Goal: Task Accomplishment & Management: Manage account settings

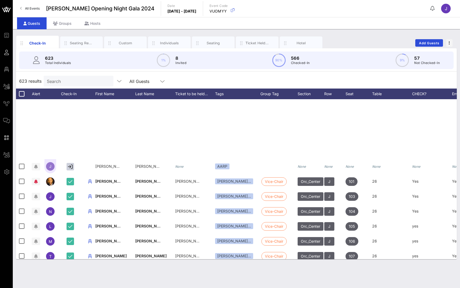
scroll to position [141, 0]
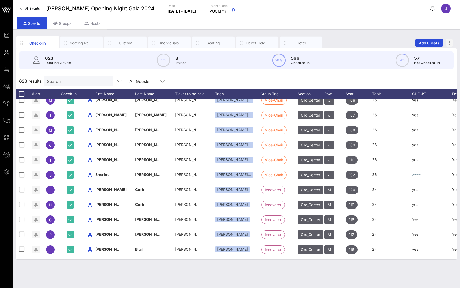
click at [40, 6] on link "All Events" at bounding box center [30, 8] width 26 height 9
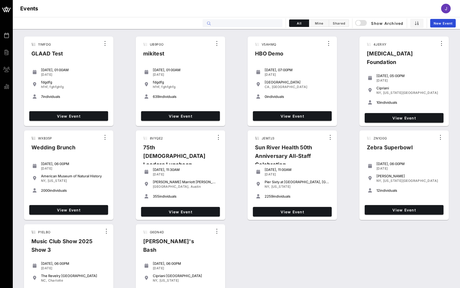
click at [214, 25] on input "text" at bounding box center [246, 23] width 66 height 7
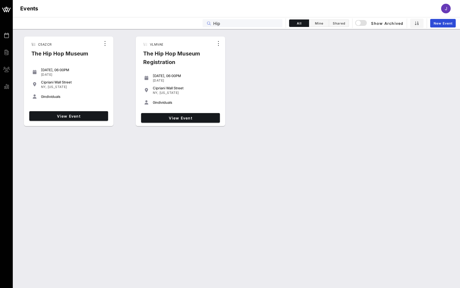
type input "Hip"
click at [77, 122] on div "View Event" at bounding box center [68, 116] width 83 height 14
click at [77, 118] on link "View Event" at bounding box center [68, 116] width 79 height 10
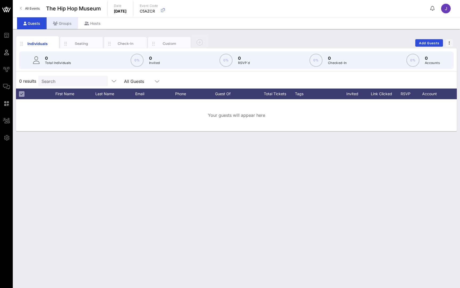
click at [60, 24] on div "Groups" at bounding box center [62, 23] width 31 height 12
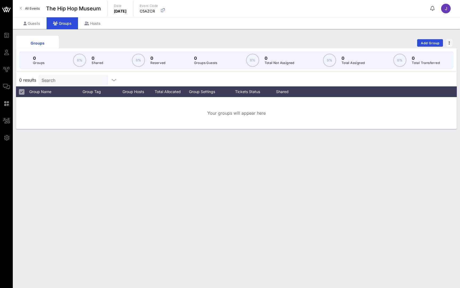
drag, startPoint x: 426, startPoint y: 44, endPoint x: 450, endPoint y: 51, distance: 25.2
click at [450, 51] on div "Groups Add Group 0 Groups 0% 0 Shared 0% 0 Reserved 0 Groups Guests 0% 0 Total …" at bounding box center [236, 81] width 441 height 95
click at [433, 42] on span "Add Group" at bounding box center [430, 43] width 19 height 4
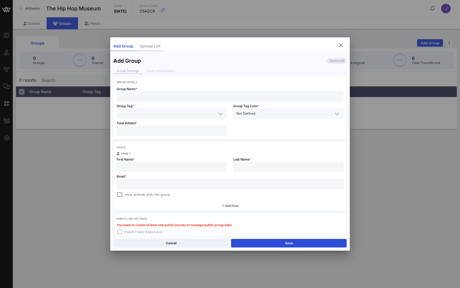
click at [151, 44] on div "Upload List" at bounding box center [150, 46] width 27 height 9
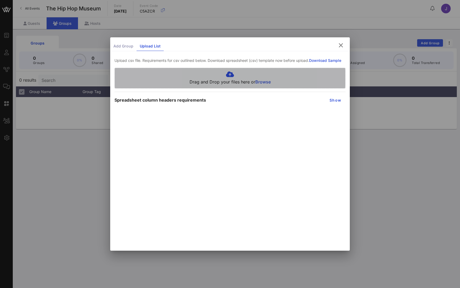
click at [233, 74] on icon at bounding box center [230, 74] width 81 height 6
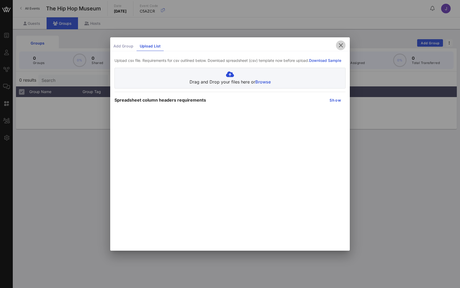
click at [342, 45] on icon "button" at bounding box center [341, 45] width 6 height 6
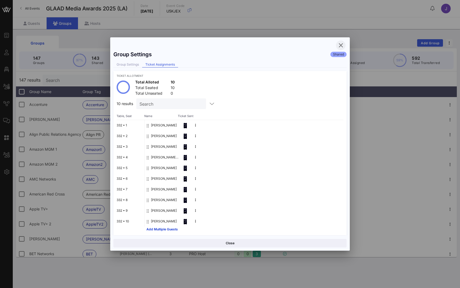
click at [342, 46] on icon "button" at bounding box center [341, 45] width 6 height 6
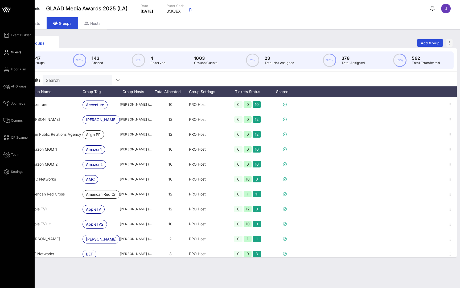
click at [8, 52] on icon at bounding box center [6, 52] width 7 height 1
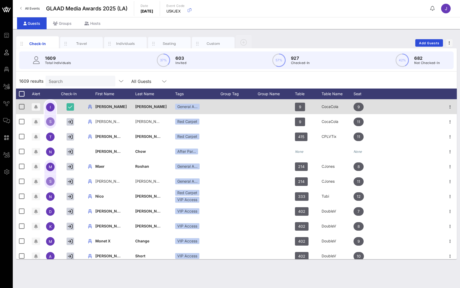
click at [61, 23] on div "Groups" at bounding box center [62, 23] width 31 height 12
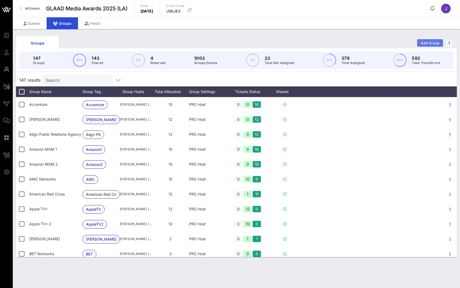
click at [430, 45] on span "Add Group" at bounding box center [430, 43] width 19 height 4
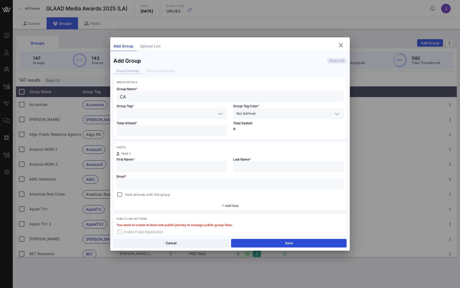
type input "C"
type input "E"
type input "Def Jam"
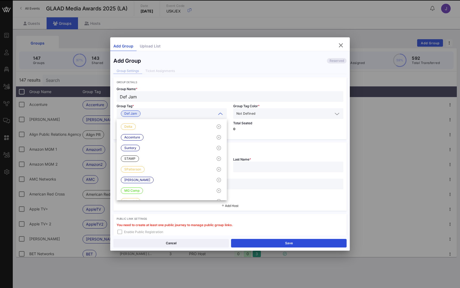
click at [199, 109] on div "Def Jam" at bounding box center [172, 113] width 104 height 11
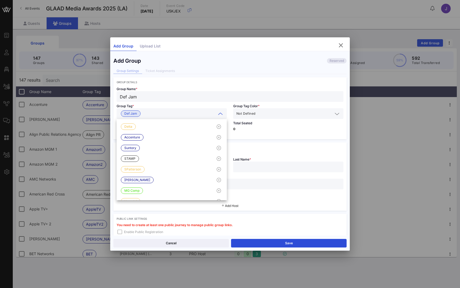
click at [260, 136] on div "Total Seated 0" at bounding box center [288, 129] width 117 height 20
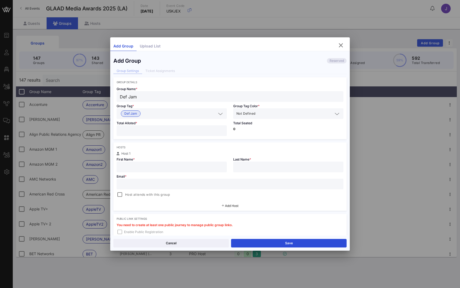
click at [156, 129] on input "number" at bounding box center [172, 130] width 104 height 7
type input "**"
click at [217, 146] on div "Hosts" at bounding box center [230, 146] width 227 height 3
type input "J"
type input "Z"
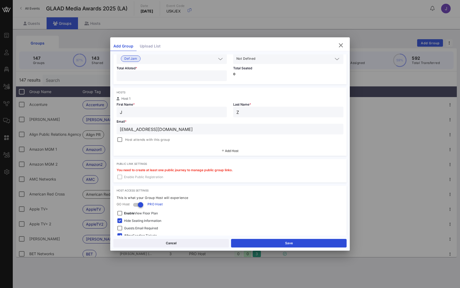
scroll to position [56, 0]
type input "[EMAIL_ADDRESS][DOMAIN_NAME]"
click at [122, 139] on div at bounding box center [119, 138] width 7 height 7
click at [121, 139] on div at bounding box center [119, 138] width 7 height 7
click at [232, 150] on span "Add Host" at bounding box center [232, 150] width 14 height 4
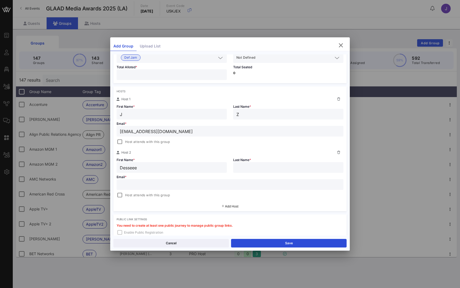
type input "Desseee"
type input "R"
type input "[PERSON_NAME]"
type input "[PERSON_NAME]@defjam"
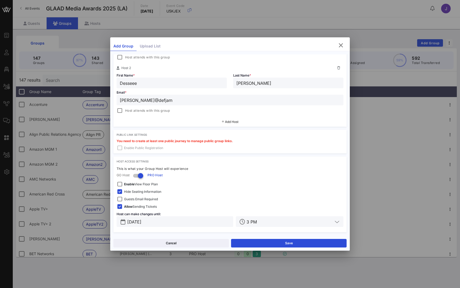
click at [186, 189] on div "Hide Seating Information" at bounding box center [230, 191] width 227 height 6
click at [141, 177] on div at bounding box center [140, 175] width 9 height 9
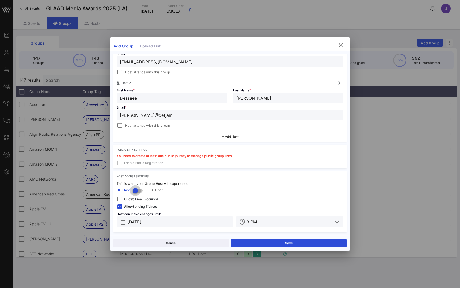
click at [137, 187] on div at bounding box center [135, 190] width 9 height 9
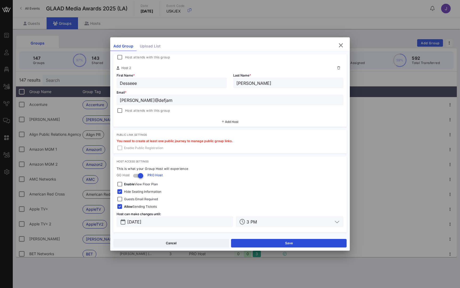
scroll to position [140, 0]
click at [121, 199] on div at bounding box center [119, 198] width 7 height 7
click at [120, 207] on div at bounding box center [119, 206] width 7 height 7
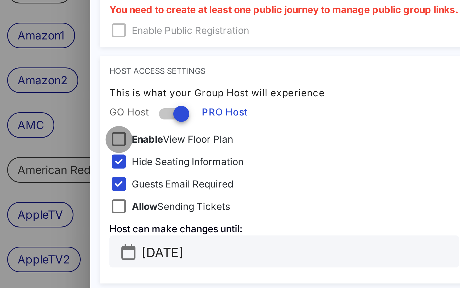
click at [116, 180] on div at bounding box center [119, 183] width 7 height 7
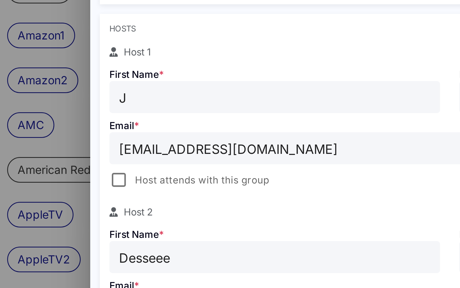
scroll to position [0, 0]
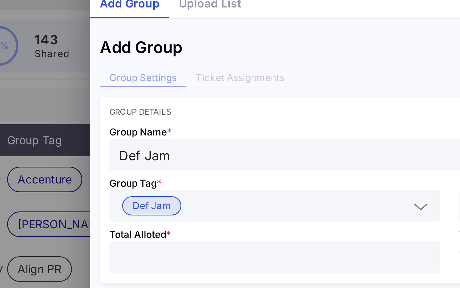
click at [25, 14] on div at bounding box center [230, 144] width 460 height 288
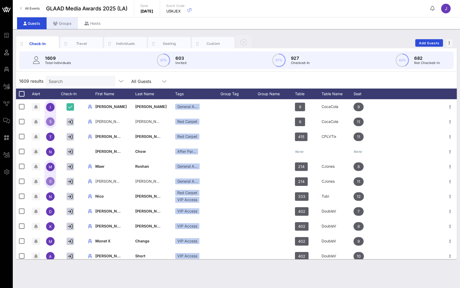
click at [67, 22] on div "Groups" at bounding box center [62, 23] width 31 height 12
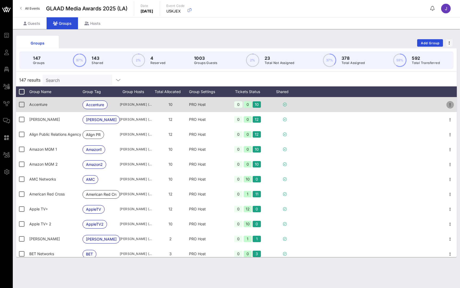
click at [450, 103] on icon "button" at bounding box center [450, 104] width 6 height 6
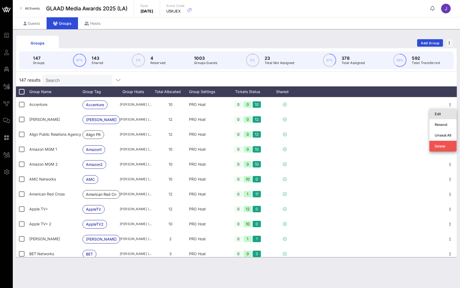
click at [446, 114] on div "Edit" at bounding box center [443, 114] width 17 height 4
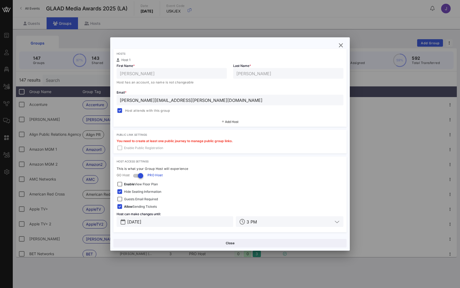
scroll to position [87, 0]
click at [343, 45] on icon "button" at bounding box center [341, 45] width 6 height 6
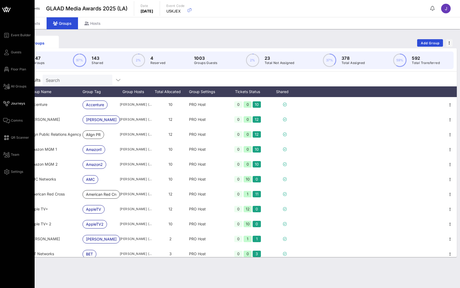
click at [7, 103] on icon at bounding box center [6, 103] width 7 height 1
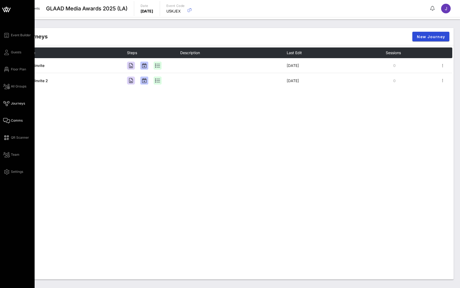
click at [8, 121] on icon at bounding box center [6, 120] width 7 height 1
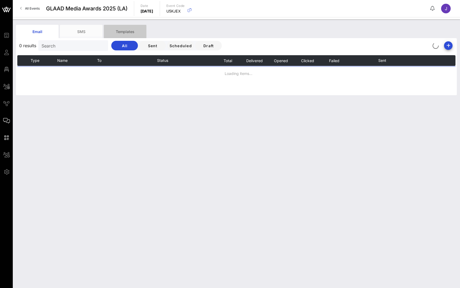
click at [136, 32] on div "Templates" at bounding box center [125, 31] width 43 height 13
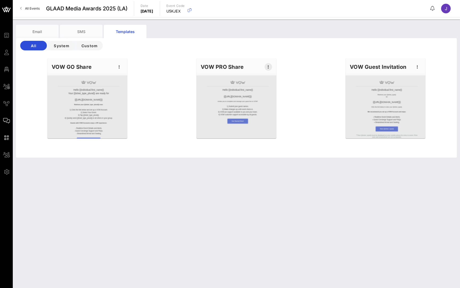
click at [270, 67] on icon "button" at bounding box center [268, 67] width 6 height 6
click at [274, 77] on div "Edit" at bounding box center [276, 76] width 13 height 4
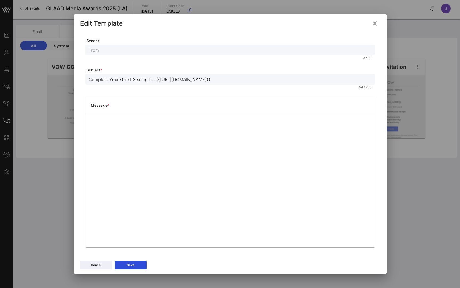
scroll to position [1, 0]
click at [7, 89] on div at bounding box center [230, 144] width 460 height 288
click at [96, 261] on button "Cancel" at bounding box center [96, 264] width 32 height 9
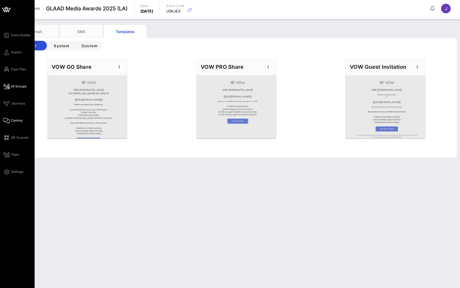
click at [9, 86] on icon at bounding box center [6, 86] width 7 height 1
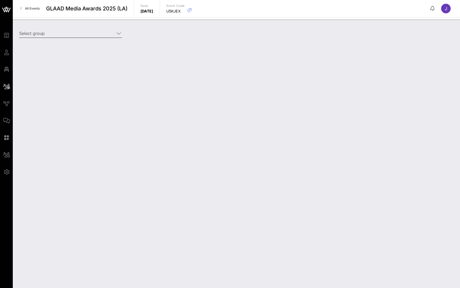
click at [47, 36] on input "Select group" at bounding box center [66, 33] width 95 height 9
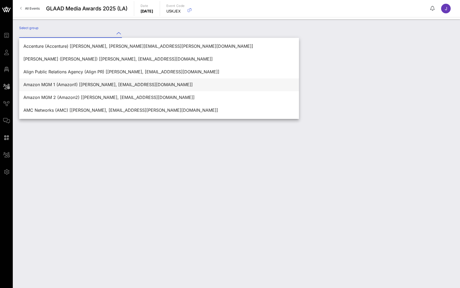
click at [37, 84] on div "Amazon MGM 1 (Amazon1) [[PERSON_NAME], [EMAIL_ADDRESS][DOMAIN_NAME]]" at bounding box center [158, 84] width 271 height 5
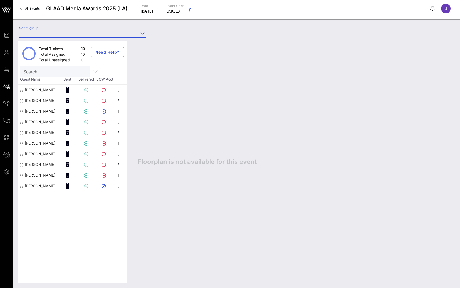
type input "Amazon MGM 1 (Amazon1) [[PERSON_NAME], [EMAIL_ADDRESS][DOMAIN_NAME]]"
click at [35, 90] on div "[PERSON_NAME]" at bounding box center [40, 89] width 31 height 11
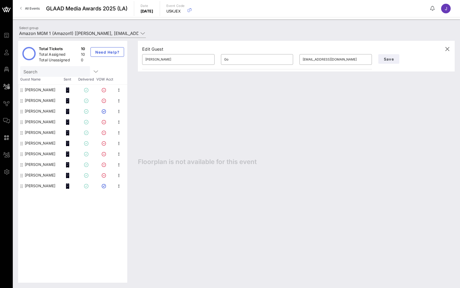
click at [33, 102] on div "[PERSON_NAME]" at bounding box center [40, 100] width 31 height 11
type input "[PERSON_NAME]"
type input "Golden"
type input "[EMAIL_ADDRESS][DOMAIN_NAME]"
click at [32, 114] on div "[PERSON_NAME]" at bounding box center [40, 111] width 31 height 11
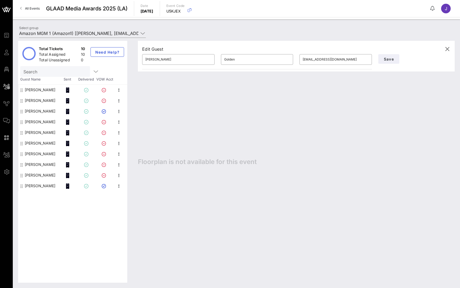
type input "[PERSON_NAME]"
type input "[PERSON_NAME][EMAIL_ADDRESS][DOMAIN_NAME]"
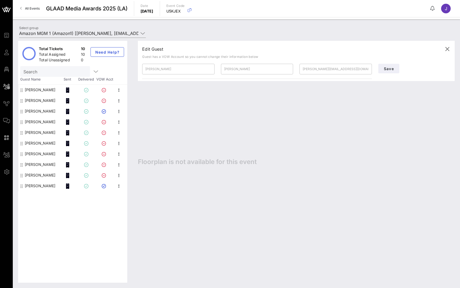
click at [32, 126] on div "[PERSON_NAME]" at bounding box center [40, 121] width 31 height 11
type input "Borga"
type input "Dorter"
type input "[EMAIL_ADDRESS][DOMAIN_NAME]"
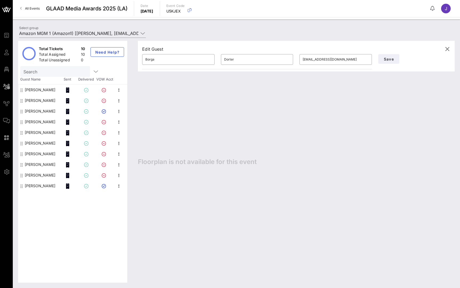
click at [32, 132] on div "[PERSON_NAME]" at bounding box center [40, 132] width 31 height 11
type input "[PERSON_NAME]"
type input "[EMAIL_ADDRESS][DOMAIN_NAME]"
click at [32, 143] on div "[PERSON_NAME]" at bounding box center [40, 143] width 31 height 11
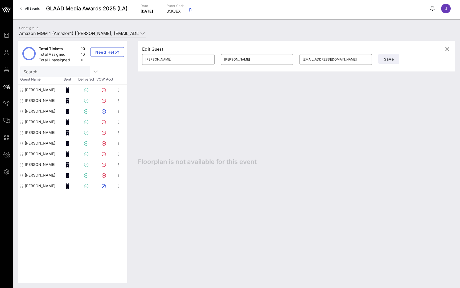
type input "[PERSON_NAME]"
type input "Belling"
type input "[PERSON_NAME][EMAIL_ADDRESS][DOMAIN_NAME]"
click at [32, 152] on div "[PERSON_NAME]" at bounding box center [40, 153] width 31 height 11
type input "[PERSON_NAME]"
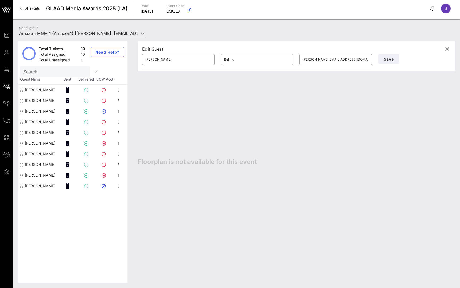
type input "Core"
type input "[EMAIL_ADDRESS][DOMAIN_NAME]"
click at [31, 164] on div "[PERSON_NAME]" at bounding box center [40, 164] width 31 height 11
type input "Che"
type input "[PERSON_NAME]"
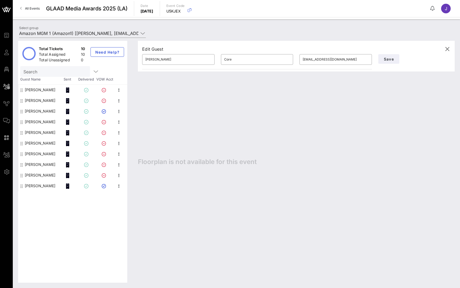
type input "[EMAIL_ADDRESS][DOMAIN_NAME]"
click at [32, 173] on div "[PERSON_NAME]" at bounding box center [40, 175] width 31 height 11
type input "[PERSON_NAME]"
type input "[EMAIL_ADDRESS][DOMAIN_NAME]"
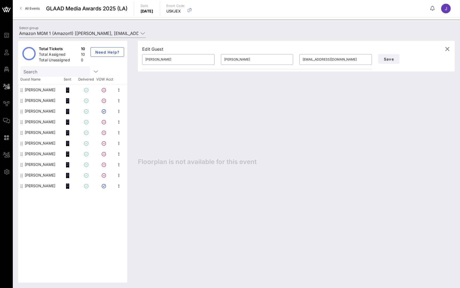
click at [33, 182] on div "[PERSON_NAME]" at bounding box center [40, 185] width 31 height 11
type input "[PERSON_NAME]"
type input "[EMAIL_ADDRESS][DOMAIN_NAME]"
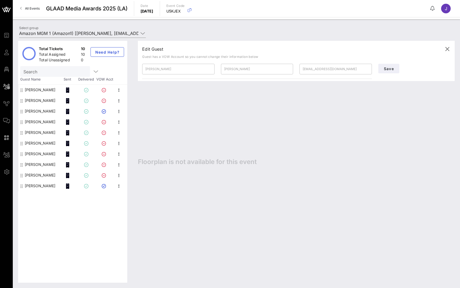
click at [38, 88] on div "[PERSON_NAME]" at bounding box center [40, 89] width 31 height 11
type input "[PERSON_NAME]"
type input "Go"
type input "[EMAIL_ADDRESS][DOMAIN_NAME]"
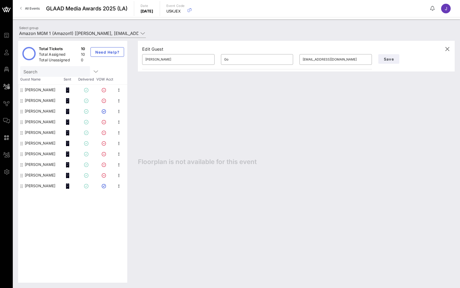
click at [37, 101] on div "[PERSON_NAME]" at bounding box center [40, 100] width 31 height 11
type input "[PERSON_NAME]"
type input "Golden"
type input "[EMAIL_ADDRESS][DOMAIN_NAME]"
click at [37, 114] on div "[PERSON_NAME]" at bounding box center [40, 111] width 31 height 11
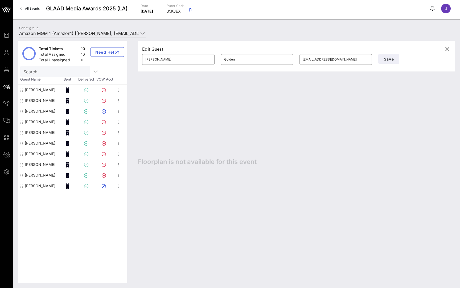
type input "[PERSON_NAME]"
type input "[PERSON_NAME][EMAIL_ADDRESS][DOMAIN_NAME]"
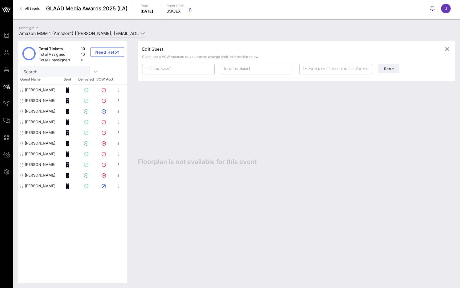
click at [37, 122] on div "[PERSON_NAME]" at bounding box center [40, 121] width 31 height 11
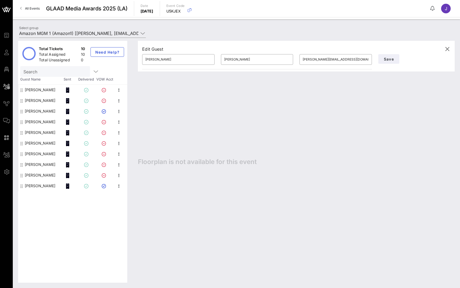
type input "Borga"
type input "Dorter"
type input "[EMAIL_ADDRESS][DOMAIN_NAME]"
click at [36, 133] on div "[PERSON_NAME]" at bounding box center [40, 132] width 31 height 11
type input "[PERSON_NAME]"
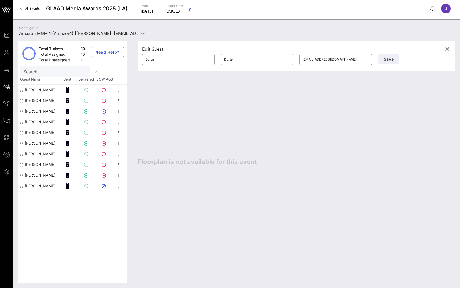
type input "[PERSON_NAME]"
type input "[EMAIL_ADDRESS][DOMAIN_NAME]"
click at [39, 139] on div "[PERSON_NAME]" at bounding box center [40, 143] width 31 height 11
type input "[PERSON_NAME]"
type input "Belling"
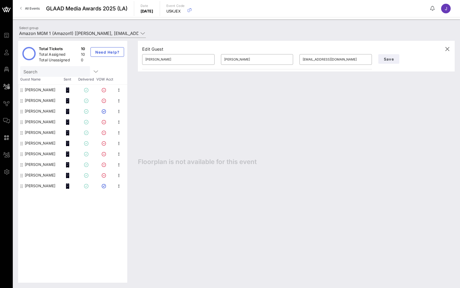
type input "[PERSON_NAME][EMAIL_ADDRESS][DOMAIN_NAME]"
click at [36, 153] on div "[PERSON_NAME]" at bounding box center [40, 153] width 31 height 11
type input "[PERSON_NAME]"
type input "Core"
type input "[EMAIL_ADDRESS][DOMAIN_NAME]"
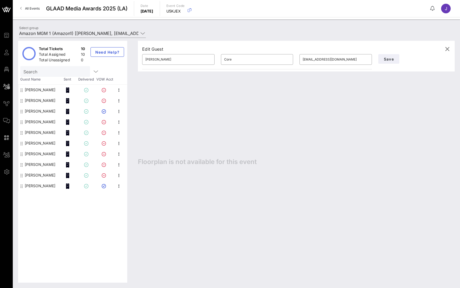
click at [34, 163] on div "[PERSON_NAME]" at bounding box center [40, 164] width 31 height 11
type input "Che"
type input "[PERSON_NAME]"
type input "[EMAIL_ADDRESS][DOMAIN_NAME]"
click at [34, 172] on div "[PERSON_NAME]" at bounding box center [40, 175] width 31 height 11
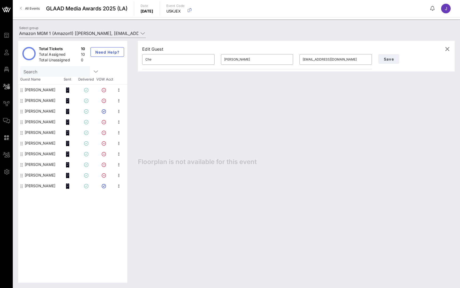
type input "[PERSON_NAME]"
type input "[EMAIL_ADDRESS][DOMAIN_NAME]"
click at [35, 184] on div "[PERSON_NAME]" at bounding box center [40, 185] width 31 height 11
type input "[PERSON_NAME]"
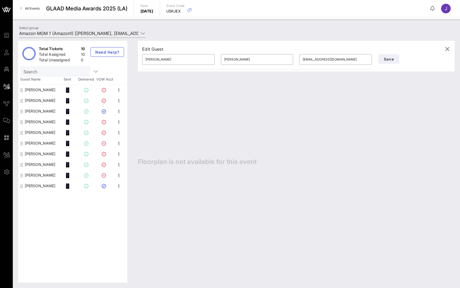
type input "[PERSON_NAME]"
type input "[EMAIL_ADDRESS][DOMAIN_NAME]"
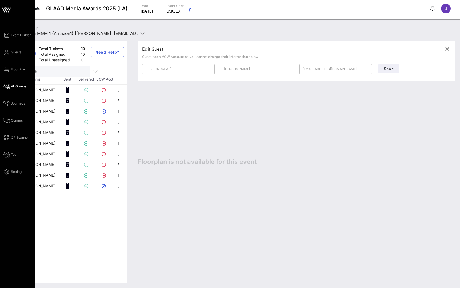
drag, startPoint x: 100, startPoint y: 62, endPoint x: 7, endPoint y: 56, distance: 93.7
click at [7, 56] on div "Event Builder Guests Floor Plan All Groups Journeys Comms QR Scanner Team Setti…" at bounding box center [18, 103] width 31 height 143
click at [6, 52] on icon at bounding box center [6, 52] width 7 height 1
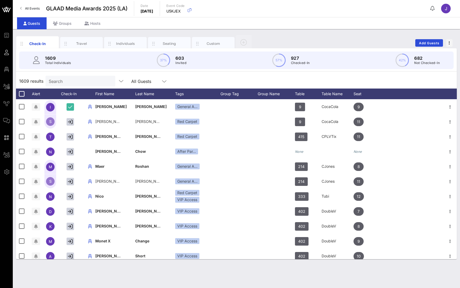
click at [71, 82] on input "Search" at bounding box center [80, 81] width 62 height 7
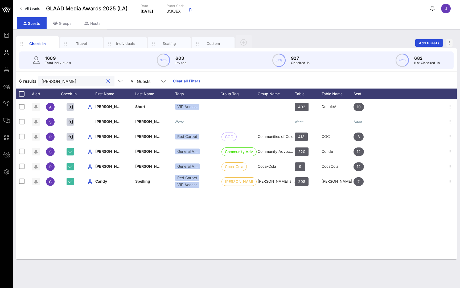
type input "[PERSON_NAME]"
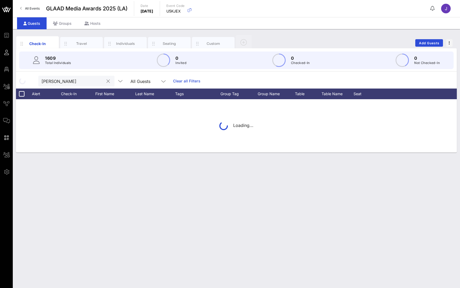
click at [72, 108] on div "Loading..." at bounding box center [236, 125] width 441 height 53
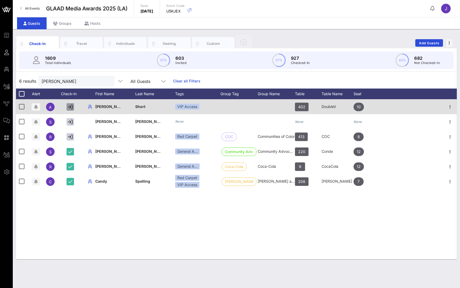
click at [71, 108] on icon "button" at bounding box center [70, 106] width 5 height 5
click at [71, 108] on icon "button" at bounding box center [70, 106] width 4 height 5
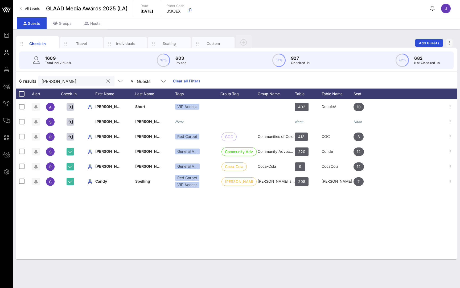
click at [109, 82] on button "clear icon" at bounding box center [108, 81] width 3 height 5
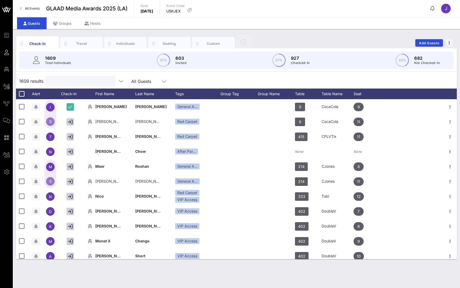
click at [35, 8] on span "All Events" at bounding box center [32, 8] width 15 height 4
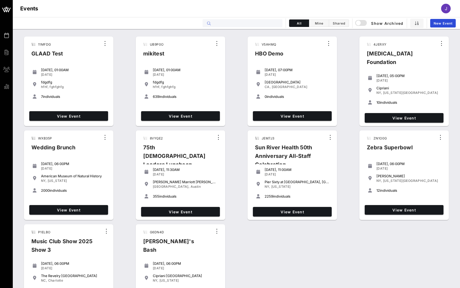
click at [248, 21] on input "text" at bounding box center [246, 23] width 66 height 7
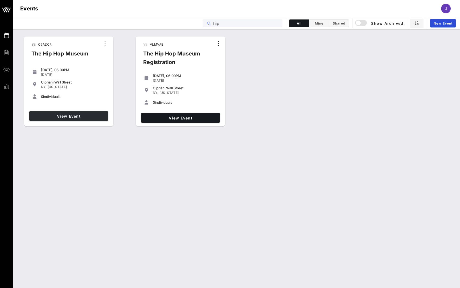
type input "hip"
click at [74, 115] on span "View Event" at bounding box center [68, 116] width 75 height 5
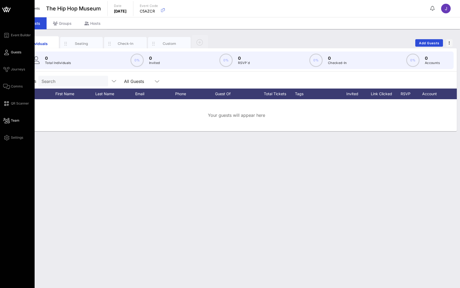
click at [9, 120] on icon at bounding box center [6, 120] width 7 height 1
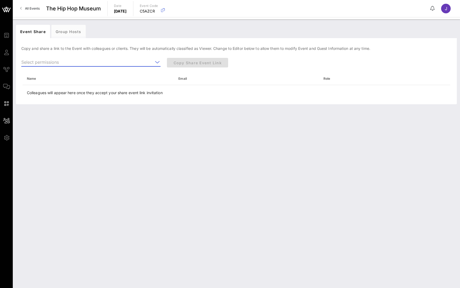
click at [60, 62] on input "text" at bounding box center [87, 62] width 132 height 9
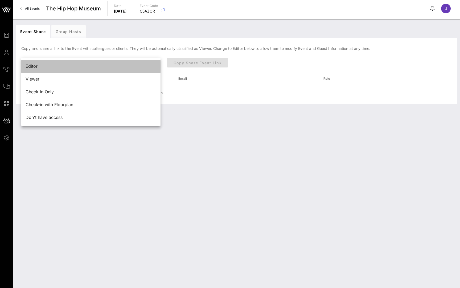
click at [41, 67] on div "Editor" at bounding box center [91, 66] width 131 height 5
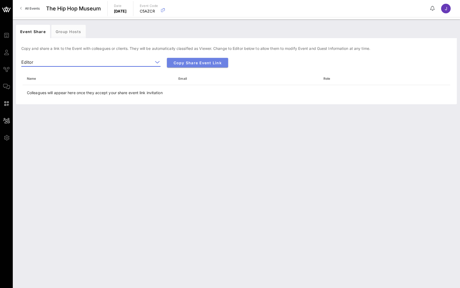
click at [181, 62] on span "Copy Share Event Link" at bounding box center [197, 62] width 53 height 5
click at [87, 60] on input "text" at bounding box center [94, 62] width 118 height 9
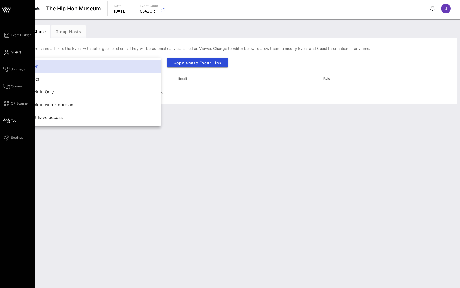
click at [9, 50] on link "Guests" at bounding box center [12, 52] width 18 height 6
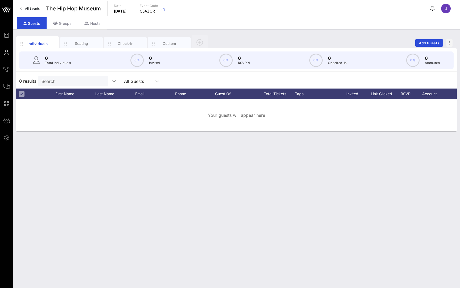
click at [7, 53] on icon at bounding box center [6, 52] width 7 height 1
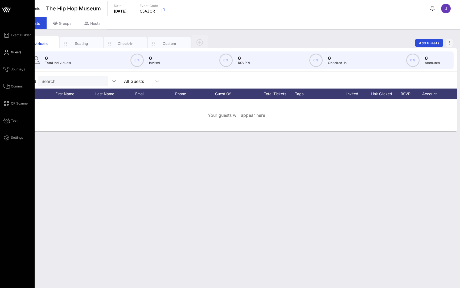
click at [11, 51] on span "Guests" at bounding box center [16, 52] width 10 height 5
click at [5, 70] on icon at bounding box center [6, 69] width 7 height 1
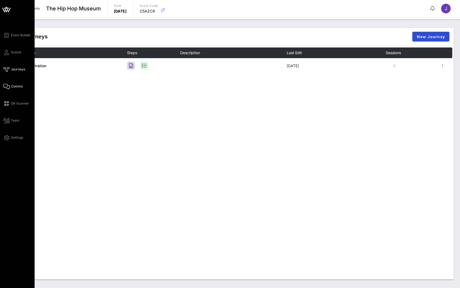
click at [9, 87] on icon at bounding box center [6, 86] width 7 height 1
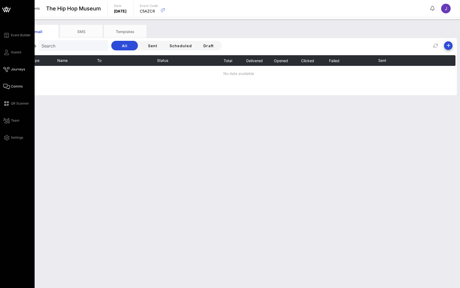
click at [7, 69] on icon at bounding box center [6, 69] width 7 height 1
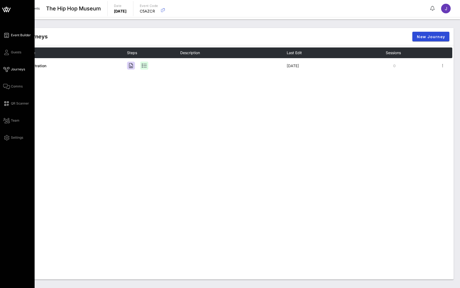
click at [17, 32] on link "Event Builder" at bounding box center [17, 35] width 28 height 6
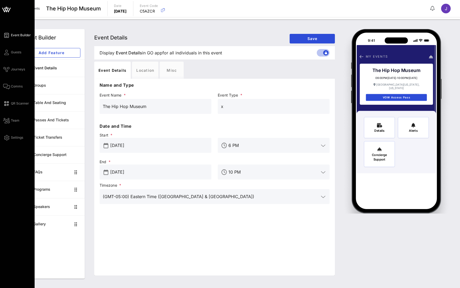
click at [21, 36] on span "Event Builder" at bounding box center [21, 35] width 20 height 5
click at [22, 35] on span "Event Builder" at bounding box center [21, 35] width 20 height 5
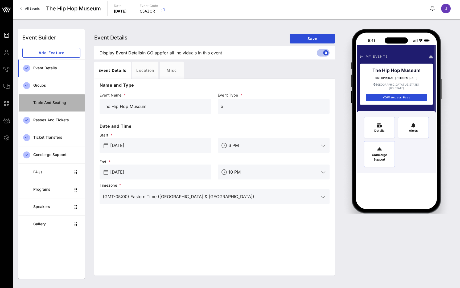
click at [57, 104] on div "Table and Seating" at bounding box center [56, 102] width 47 height 5
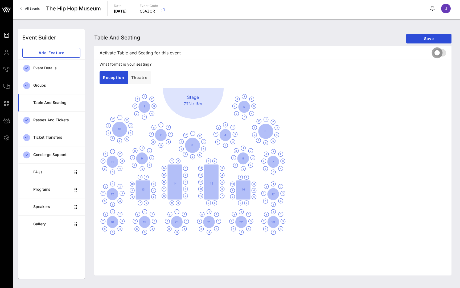
click at [439, 52] on div at bounding box center [437, 52] width 9 height 9
click at [441, 40] on span "Save" at bounding box center [429, 38] width 37 height 5
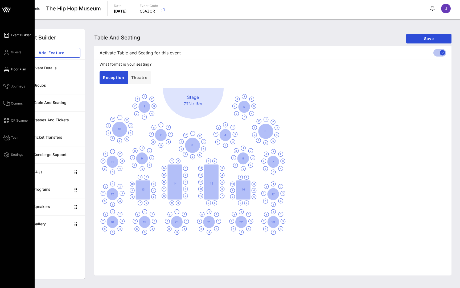
click at [9, 69] on icon at bounding box center [6, 69] width 7 height 1
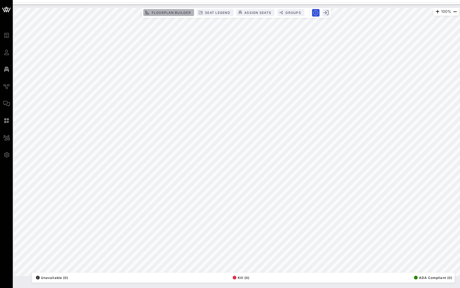
click at [170, 12] on span "Floorplan Builder" at bounding box center [171, 13] width 40 height 4
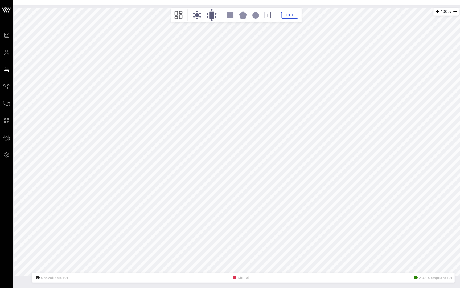
click at [173, 14] on div "Exit" at bounding box center [237, 15] width 128 height 12
click at [178, 14] on icon at bounding box center [179, 15] width 8 height 8
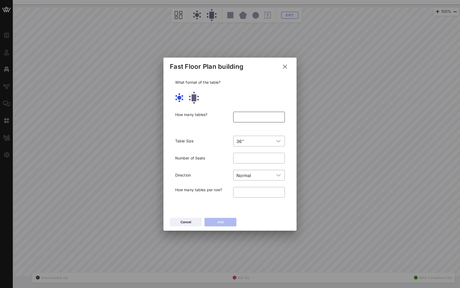
click at [250, 117] on input "number" at bounding box center [259, 117] width 45 height 9
type input "**"
click at [257, 140] on input "text" at bounding box center [261, 141] width 28 height 9
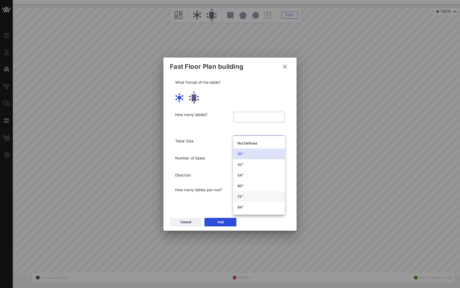
click at [249, 196] on div "72''" at bounding box center [259, 196] width 43 height 4
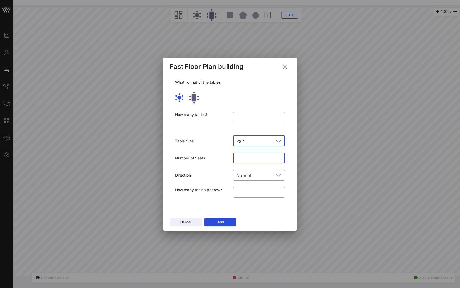
drag, startPoint x: 247, startPoint y: 155, endPoint x: 214, endPoint y: 154, distance: 33.8
click at [214, 154] on div "Number of Seats ​ **" at bounding box center [230, 157] width 116 height 17
drag, startPoint x: 245, startPoint y: 158, endPoint x: 212, endPoint y: 153, distance: 32.8
click at [212, 153] on div "Number of Seats ​ **" at bounding box center [230, 157] width 116 height 17
type input "**"
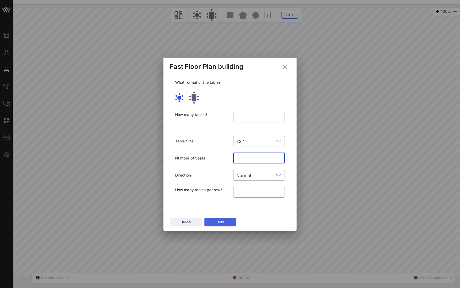
click at [221, 222] on icon at bounding box center [220, 222] width 3 height 4
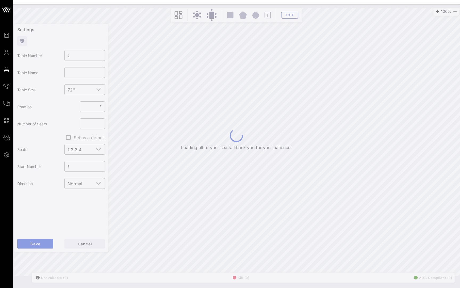
click at [262, 223] on div "Loading all of your seats. Thank you for your patience! 100% Floorplan Builder …" at bounding box center [237, 142] width 452 height 274
type input "19"
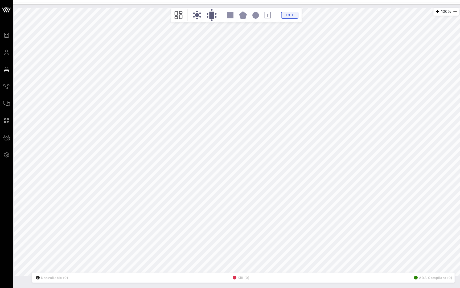
click at [286, 17] on span "Exit" at bounding box center [290, 15] width 10 height 4
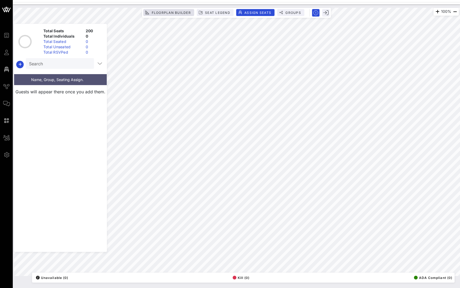
click at [177, 13] on span "Floorplan Builder" at bounding box center [171, 13] width 40 height 4
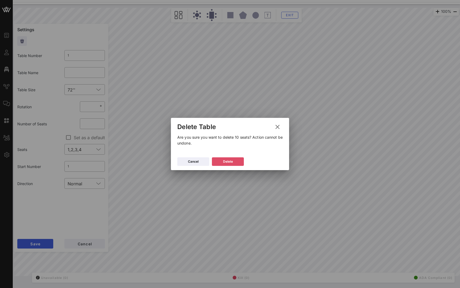
click at [226, 163] on div "Delete" at bounding box center [228, 161] width 10 height 5
click at [229, 165] on button "Delete" at bounding box center [228, 161] width 32 height 9
click at [230, 162] on div "Delete" at bounding box center [228, 161] width 10 height 5
click at [232, 162] on div "Delete" at bounding box center [228, 161] width 10 height 5
click at [228, 164] on button "Delete" at bounding box center [228, 161] width 32 height 9
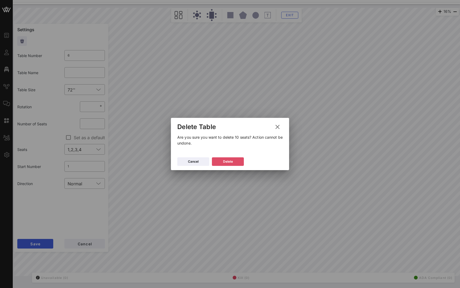
click at [232, 161] on div "Delete" at bounding box center [228, 161] width 10 height 5
click at [232, 164] on button "Delete" at bounding box center [228, 161] width 32 height 9
click at [240, 161] on button "Delete" at bounding box center [228, 161] width 32 height 9
click at [235, 160] on button "Delete" at bounding box center [228, 161] width 32 height 9
click at [229, 161] on icon at bounding box center [228, 162] width 4 height 4
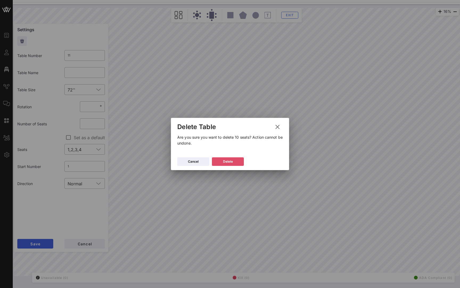
click at [228, 160] on icon at bounding box center [228, 161] width 5 height 5
click at [232, 160] on div "Delete" at bounding box center [228, 161] width 10 height 5
click at [227, 158] on button "Delete" at bounding box center [228, 161] width 32 height 9
click at [232, 163] on div "Delete" at bounding box center [228, 161] width 10 height 5
click at [229, 160] on icon at bounding box center [228, 161] width 5 height 4
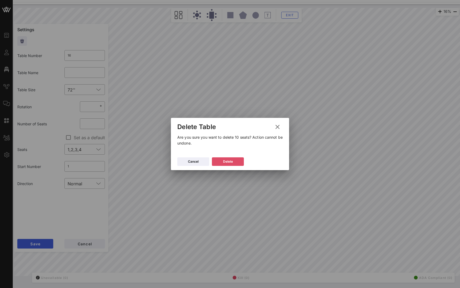
click at [228, 163] on icon at bounding box center [228, 161] width 4 height 4
click at [226, 163] on div "Delete" at bounding box center [228, 161] width 10 height 5
click at [227, 160] on button "Delete" at bounding box center [228, 161] width 32 height 9
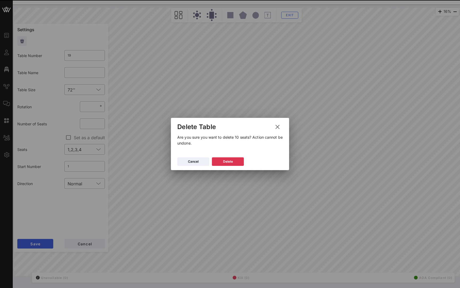
click at [228, 156] on div "Cancel [GEOGRAPHIC_DATA]" at bounding box center [230, 161] width 118 height 15
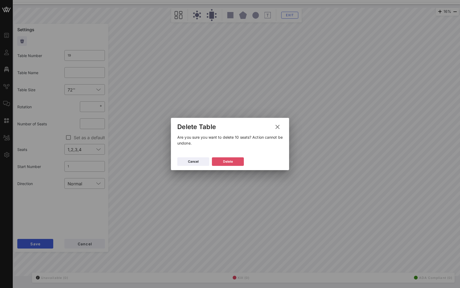
click at [226, 161] on div "Delete" at bounding box center [228, 161] width 10 height 5
click at [224, 158] on button "Delete" at bounding box center [228, 161] width 32 height 9
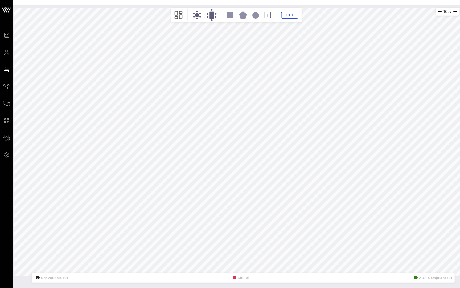
click at [198, 14] on circle at bounding box center [197, 15] width 4 height 4
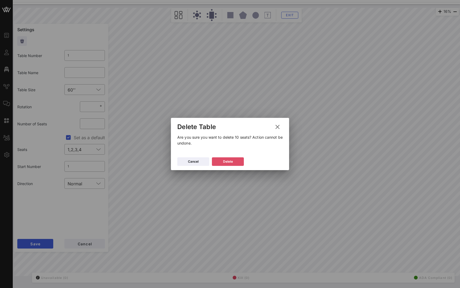
click at [223, 163] on div "Delete" at bounding box center [228, 161] width 10 height 5
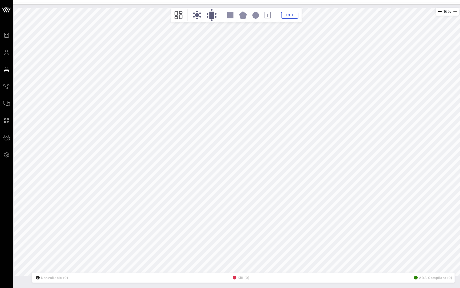
click at [184, 17] on div "Exit" at bounding box center [237, 15] width 128 height 12
click at [179, 15] on icon at bounding box center [179, 15] width 8 height 8
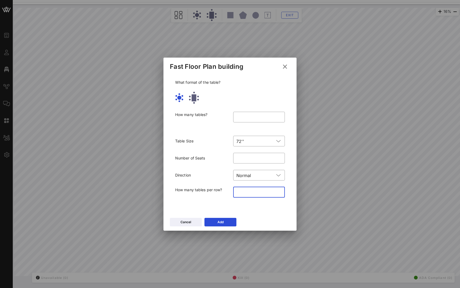
drag, startPoint x: 248, startPoint y: 192, endPoint x: 222, endPoint y: 192, distance: 26.6
click at [222, 192] on div "How many tables per row? ​ *" at bounding box center [230, 196] width 116 height 24
type input "*"
click at [222, 220] on icon at bounding box center [220, 222] width 5 height 4
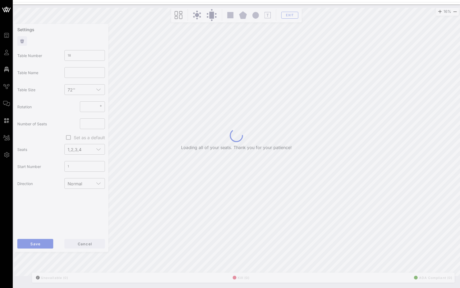
type input "19"
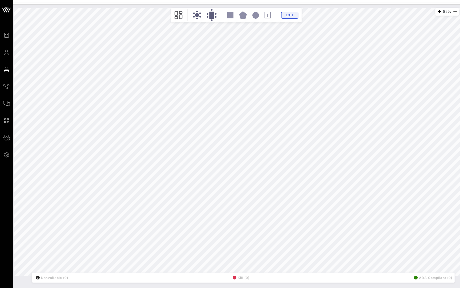
click at [290, 15] on span "Exit" at bounding box center [290, 15] width 10 height 4
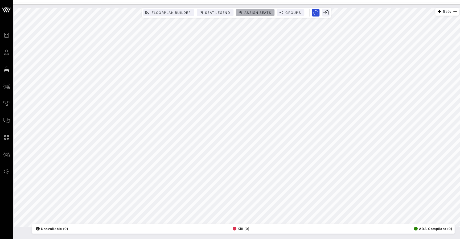
click at [263, 11] on span "Assign Seats" at bounding box center [257, 13] width 27 height 4
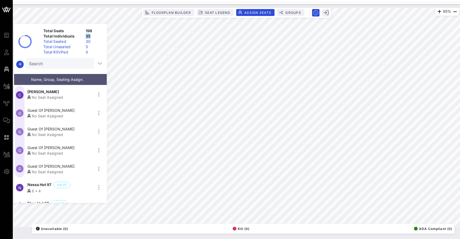
drag, startPoint x: 86, startPoint y: 37, endPoint x: 92, endPoint y: 37, distance: 6.1
click at [92, 37] on div "35" at bounding box center [94, 36] width 21 height 5
click at [88, 42] on div "30" at bounding box center [94, 41] width 21 height 5
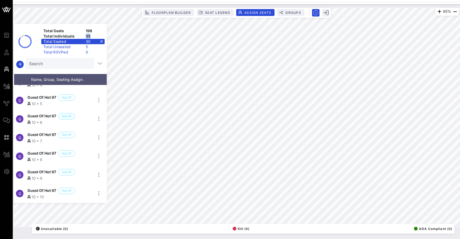
scroll to position [442, 0]
click at [102, 41] on div "Total Seated 30" at bounding box center [72, 41] width 63 height 5
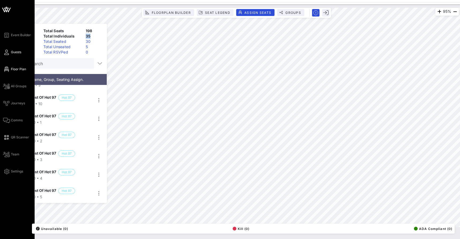
click at [9, 52] on icon at bounding box center [6, 52] width 7 height 1
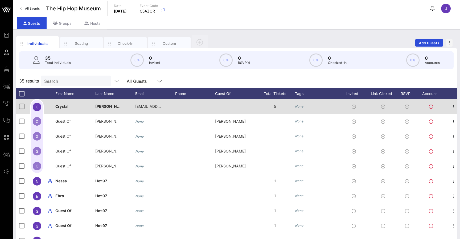
click at [300, 103] on div "None" at bounding box center [317, 106] width 45 height 15
click at [300, 107] on icon "None" at bounding box center [299, 106] width 9 height 4
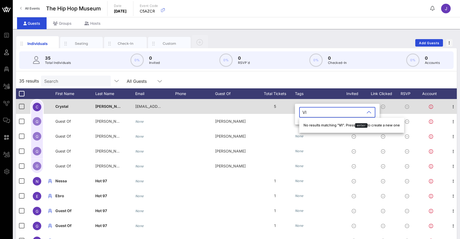
type input "VIP"
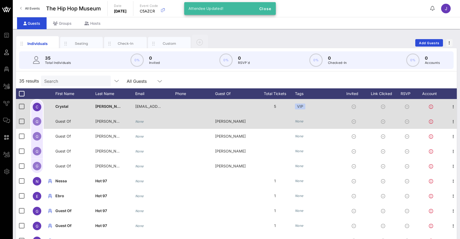
click at [300, 119] on div "None" at bounding box center [299, 121] width 9 height 5
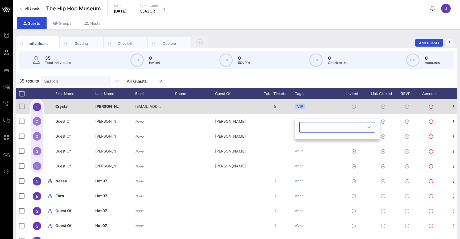
click at [369, 128] on icon at bounding box center [369, 127] width 5 height 6
click at [310, 140] on icon "button" at bounding box center [308, 140] width 6 height 6
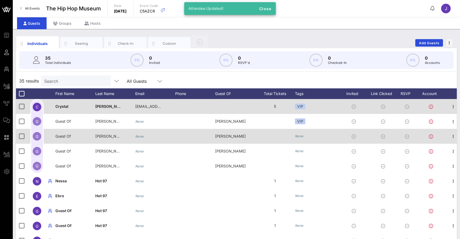
click at [302, 136] on icon "None" at bounding box center [299, 136] width 9 height 4
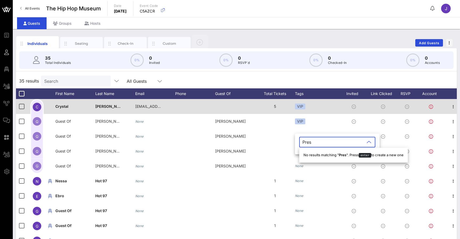
type input "Press"
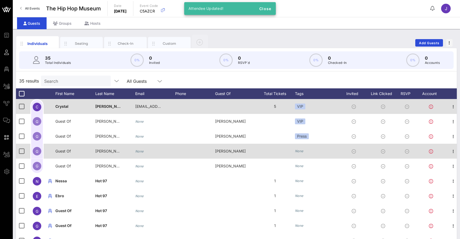
click at [303, 151] on icon "None" at bounding box center [299, 151] width 9 height 4
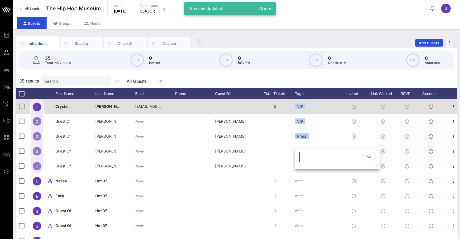
click at [371, 156] on icon at bounding box center [369, 157] width 5 height 6
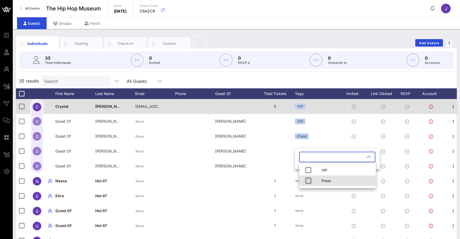
click at [308, 182] on icon "button" at bounding box center [308, 181] width 6 height 6
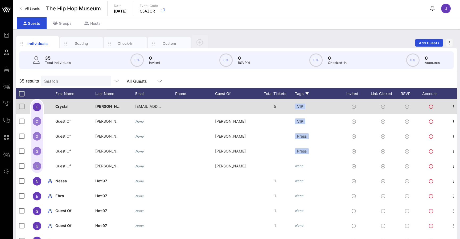
click at [299, 91] on div "Tags" at bounding box center [317, 93] width 45 height 11
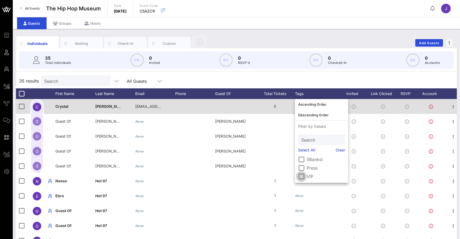
click at [303, 178] on div at bounding box center [301, 176] width 9 height 9
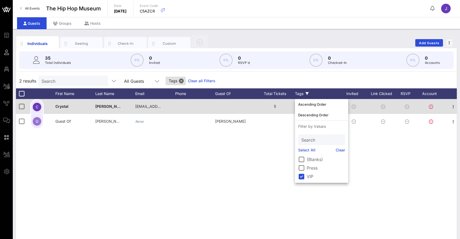
click at [322, 77] on div "2 results Search All Guests Tags Clear all Filters" at bounding box center [236, 81] width 441 height 15
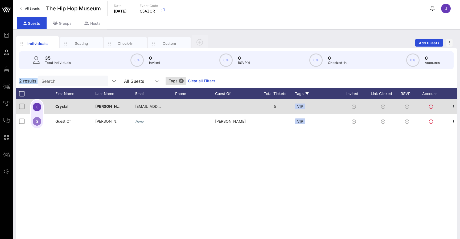
drag, startPoint x: 19, startPoint y: 81, endPoint x: 40, endPoint y: 80, distance: 21.3
click at [40, 81] on div "2 results Search All Guests Tags Clear all Filters" at bounding box center [236, 81] width 441 height 15
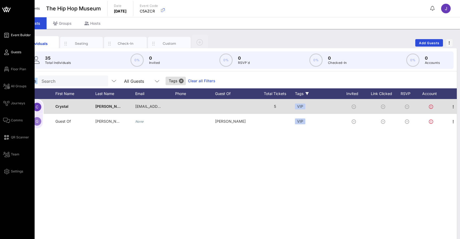
click at [10, 34] on link "Event Builder" at bounding box center [17, 35] width 28 height 6
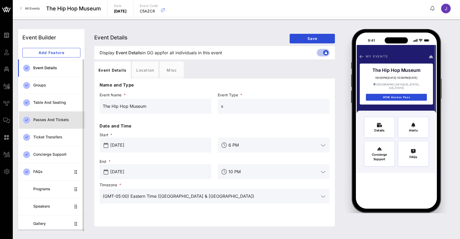
click at [50, 120] on div "Passes and Tickets" at bounding box center [56, 120] width 47 height 5
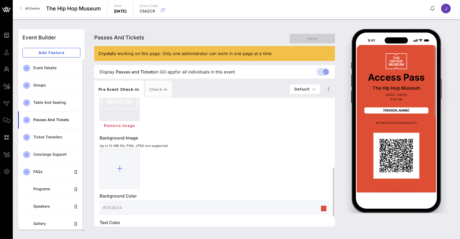
scroll to position [198, 0]
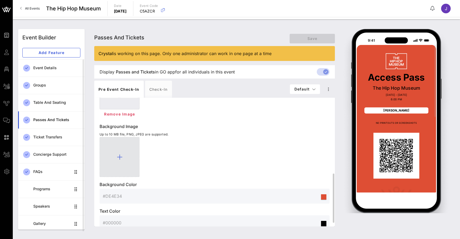
click at [120, 156] on icon at bounding box center [120, 157] width 6 height 6
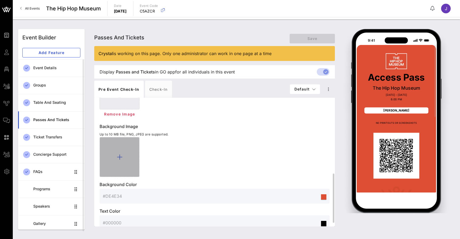
click at [120, 158] on icon at bounding box center [120, 157] width 6 height 6
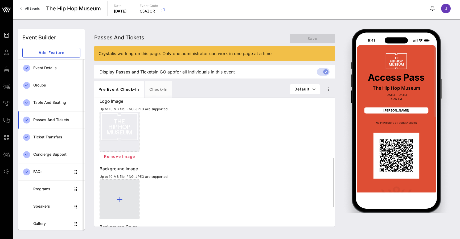
scroll to position [156, 0]
click at [125, 127] on div at bounding box center [119, 127] width 39 height 30
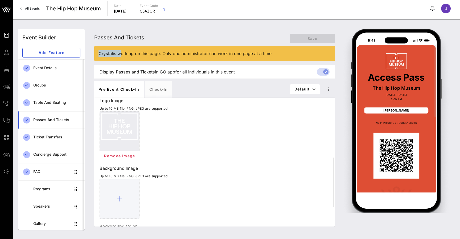
drag, startPoint x: 119, startPoint y: 54, endPoint x: 92, endPoint y: 53, distance: 26.9
click at [92, 53] on div "Passes and Tickets Passes and Tickets Passes and Tickets Save Crystal is workin…" at bounding box center [214, 129] width 247 height 201
drag, startPoint x: 294, startPoint y: 56, endPoint x: 106, endPoint y: 54, distance: 187.5
click at [106, 54] on div "Crystal is working on this page. Only one administrator can work in one page at…" at bounding box center [215, 53] width 232 height 6
click at [163, 91] on div "Check-in" at bounding box center [158, 89] width 27 height 17
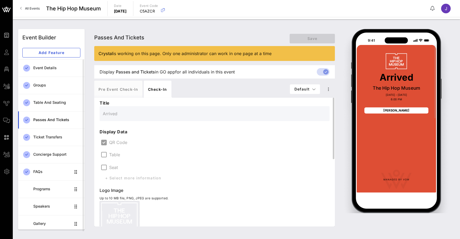
scroll to position [0, 0]
click at [105, 142] on div "QR Code" at bounding box center [215, 141] width 228 height 7
click at [97, 116] on div "Title Arrived Display Data QR Code Table Seat + Select more information Logo Im…" at bounding box center [214, 162] width 241 height 129
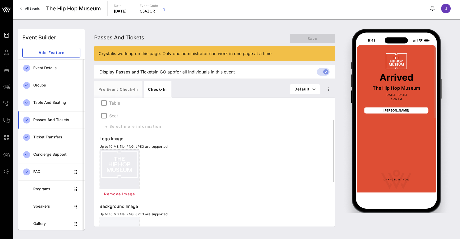
scroll to position [51, 0]
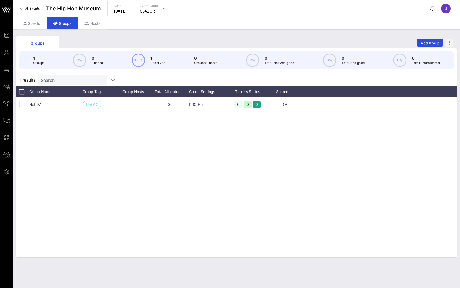
click at [30, 10] on span "All Events" at bounding box center [32, 8] width 15 height 4
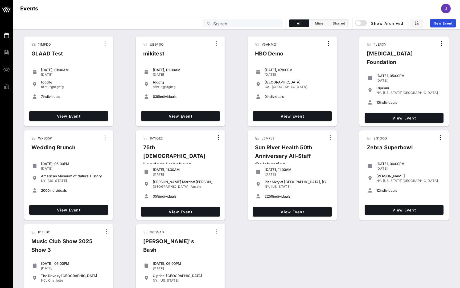
click at [250, 19] on div "Search" at bounding box center [246, 23] width 66 height 8
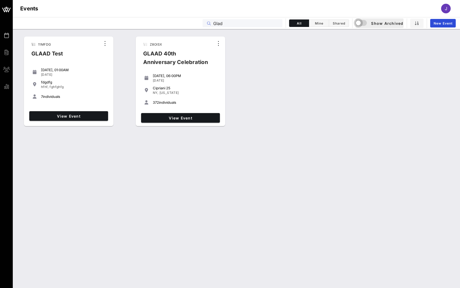
drag, startPoint x: 249, startPoint y: 36, endPoint x: 360, endPoint y: 22, distance: 112.6
click at [360, 22] on div "button" at bounding box center [358, 22] width 7 height 7
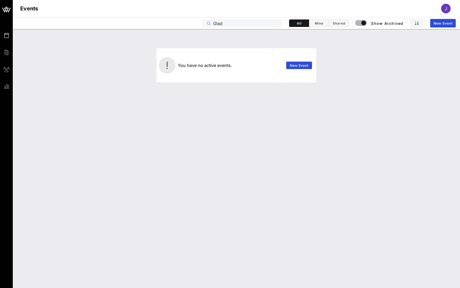
click at [220, 23] on input "Glad" at bounding box center [246, 23] width 66 height 7
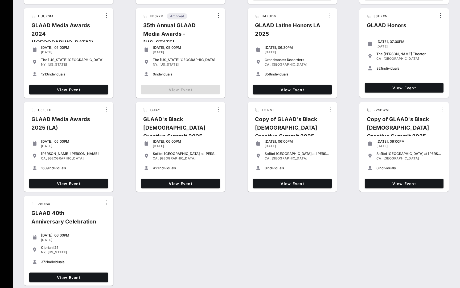
scroll to position [143, 0]
type input "Glaad"
click at [170, 181] on span "View Event" at bounding box center [180, 183] width 75 height 5
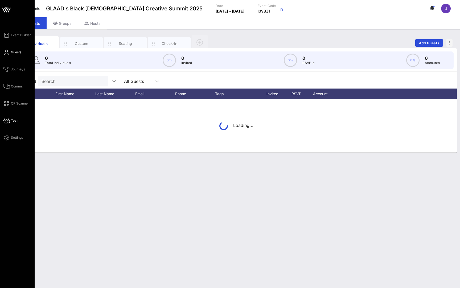
click at [10, 121] on link "Team" at bounding box center [11, 120] width 16 height 6
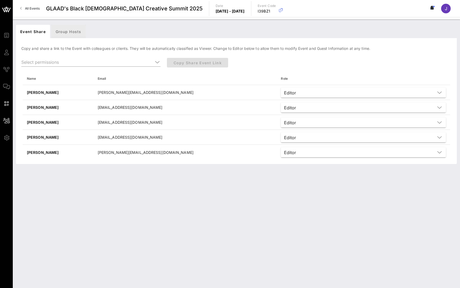
click at [67, 31] on div "Group Hosts" at bounding box center [68, 31] width 34 height 13
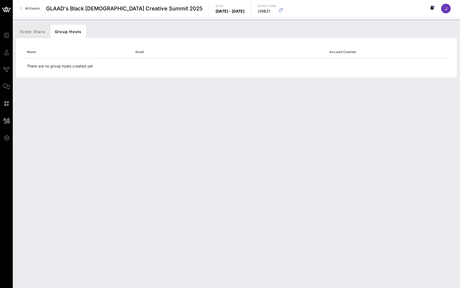
click at [41, 30] on div "Event Share" at bounding box center [32, 31] width 33 height 13
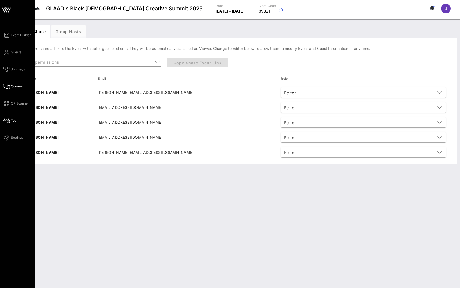
click at [7, 86] on icon at bounding box center [6, 86] width 7 height 1
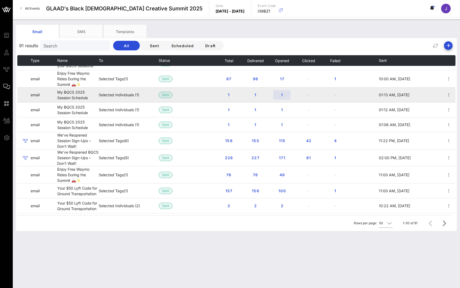
scroll to position [568, 0]
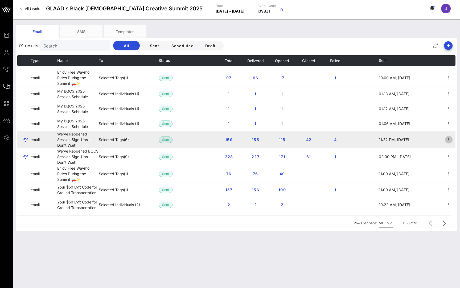
click at [450, 143] on icon "button" at bounding box center [449, 139] width 6 height 6
drag, startPoint x: 401, startPoint y: 195, endPoint x: 445, endPoint y: 162, distance: 54.8
click at [445, 148] on td at bounding box center [448, 139] width 13 height 17
click at [449, 143] on icon "button" at bounding box center [449, 139] width 6 height 6
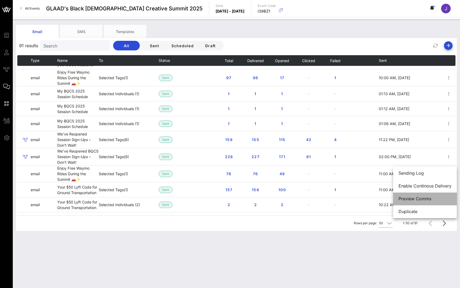
click at [424, 200] on div "Preview Comms" at bounding box center [425, 198] width 53 height 5
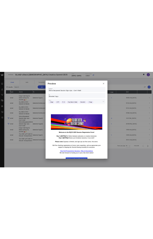
scroll to position [0, 0]
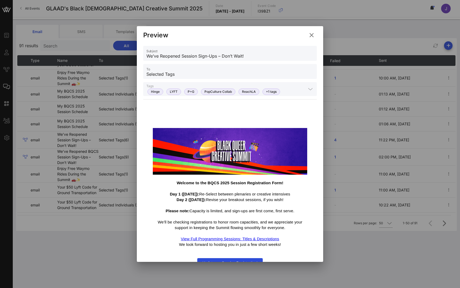
click at [312, 34] on icon at bounding box center [312, 35] width 8 height 7
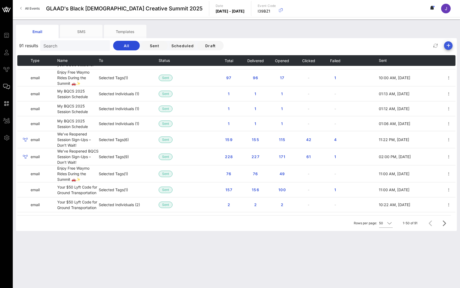
click at [449, 47] on icon "button" at bounding box center [448, 45] width 6 height 6
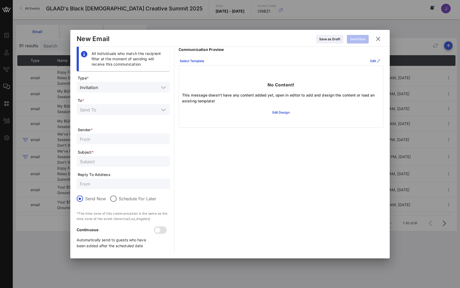
click at [121, 140] on input "text" at bounding box center [123, 138] width 87 height 7
type input "Hip Hop Museum"
click at [380, 38] on icon at bounding box center [378, 39] width 7 height 6
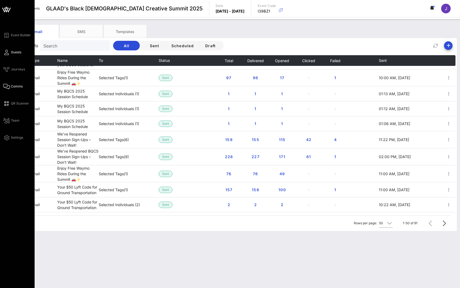
click at [9, 53] on link "Guests" at bounding box center [12, 52] width 18 height 6
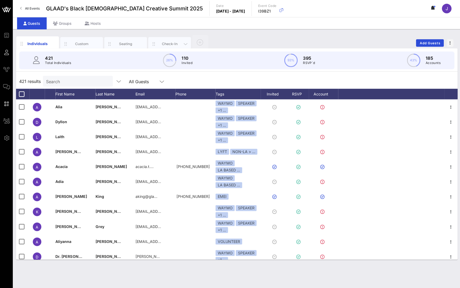
click at [169, 44] on div "Check-In" at bounding box center [170, 43] width 24 height 5
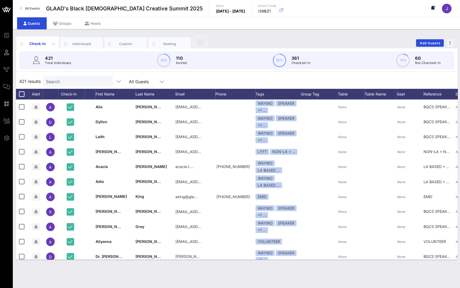
drag, startPoint x: 21, startPoint y: 44, endPoint x: 33, endPoint y: 36, distance: 14.2
click at [33, 36] on div "Check-In" at bounding box center [37, 43] width 43 height 15
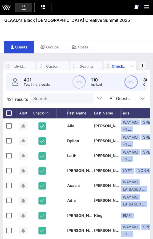
drag, startPoint x: 233, startPoint y: 57, endPoint x: 107, endPoint y: 66, distance: 125.7
click at [107, 66] on icon "button" at bounding box center [107, 66] width 6 height 6
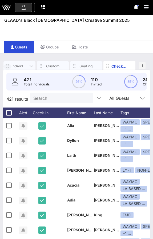
click at [18, 66] on div "Individuals" at bounding box center [19, 66] width 16 height 5
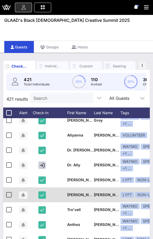
scroll to position [109, 0]
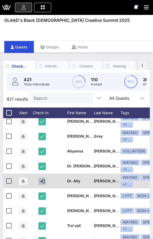
click at [44, 179] on icon "button" at bounding box center [42, 181] width 5 height 5
click at [43, 181] on icon "button" at bounding box center [42, 181] width 4 height 5
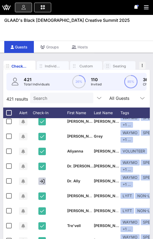
click at [43, 7] on icon at bounding box center [43, 7] width 6 height 1
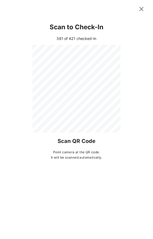
click at [142, 9] on icon at bounding box center [141, 9] width 8 height 8
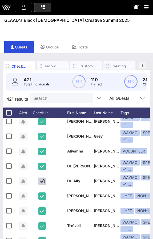
click at [64, 102] on div "Search" at bounding box center [61, 98] width 56 height 11
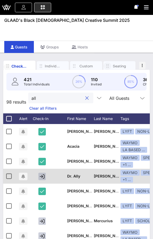
type input "all"
click at [40, 177] on icon "button" at bounding box center [42, 176] width 5 height 5
click at [42, 178] on icon "button" at bounding box center [42, 176] width 4 height 5
